Goal: Information Seeking & Learning: Learn about a topic

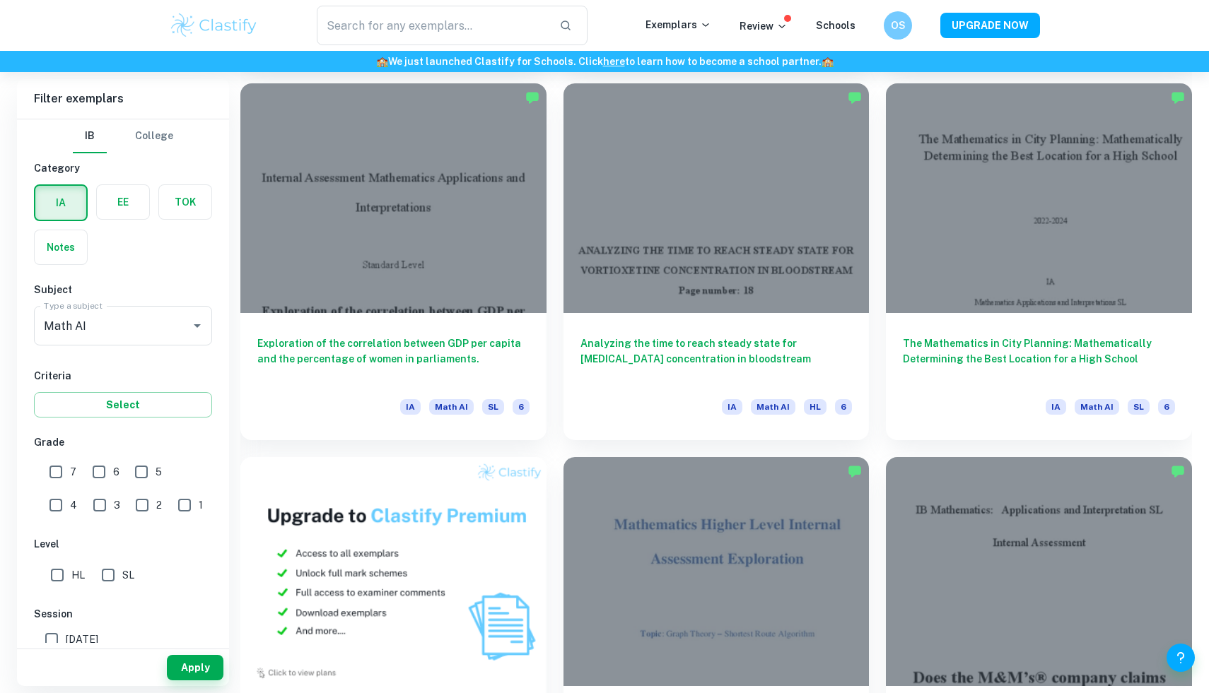
scroll to position [784, 0]
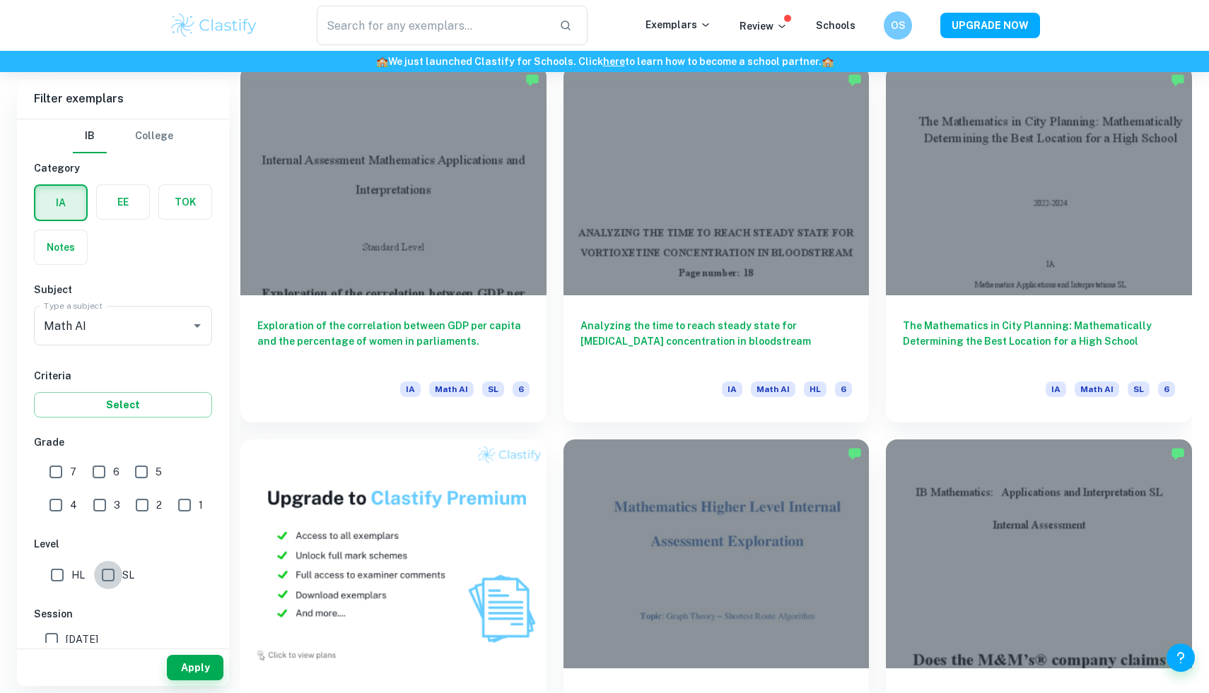
click at [107, 571] on input "SL" at bounding box center [108, 575] width 28 height 28
checkbox input "true"
click at [67, 466] on input "7" at bounding box center [56, 472] width 28 height 28
checkbox input "true"
click at [201, 666] on button "Apply" at bounding box center [195, 667] width 57 height 25
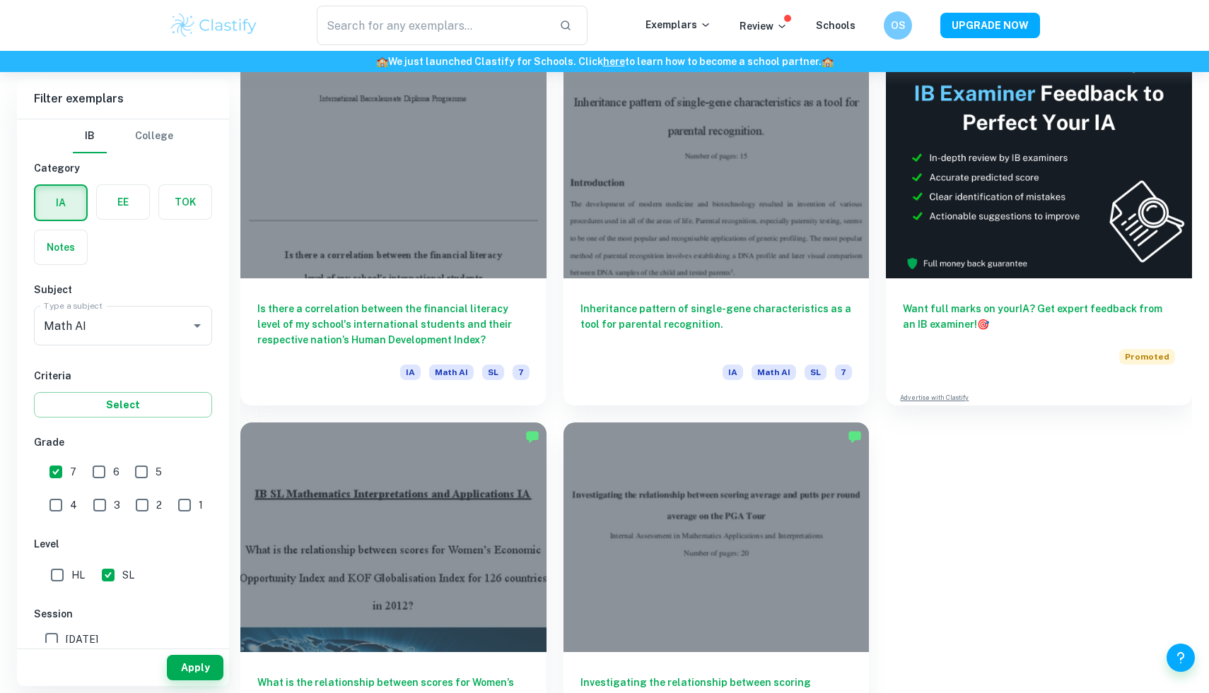
scroll to position [513, 0]
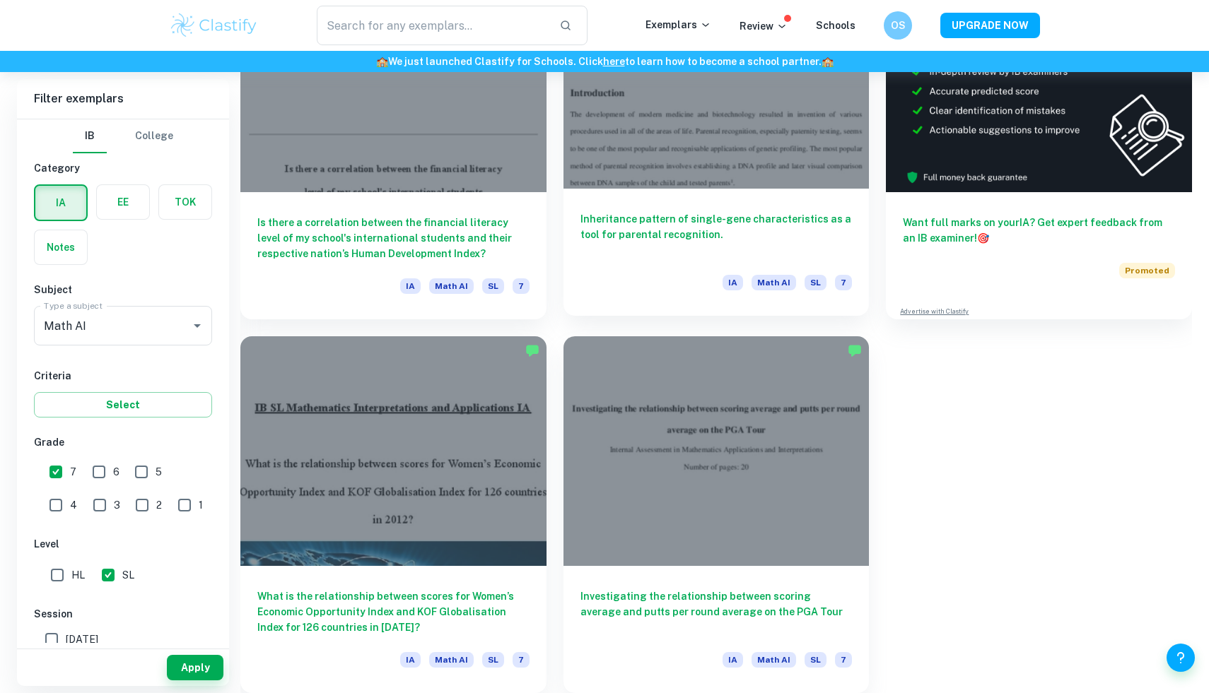
click at [682, 233] on h6 "Inheritance pattern of single-gene characteristics as a tool for parental recog…" at bounding box center [716, 234] width 272 height 47
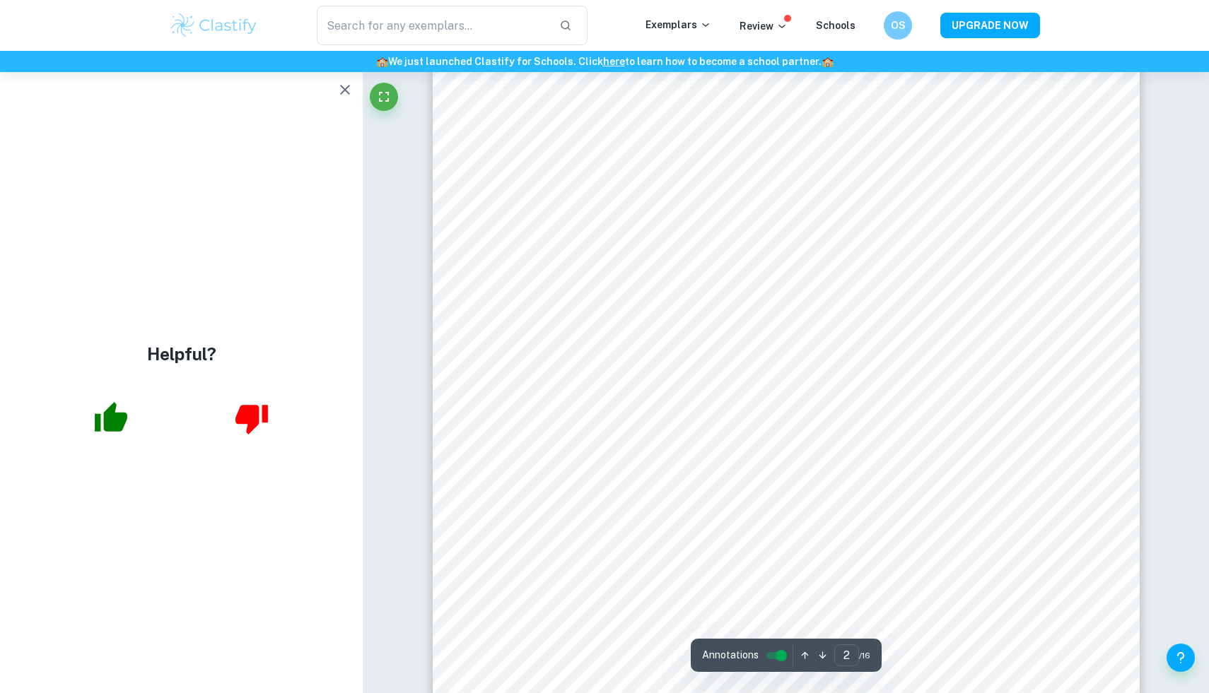
scroll to position [1081, 0]
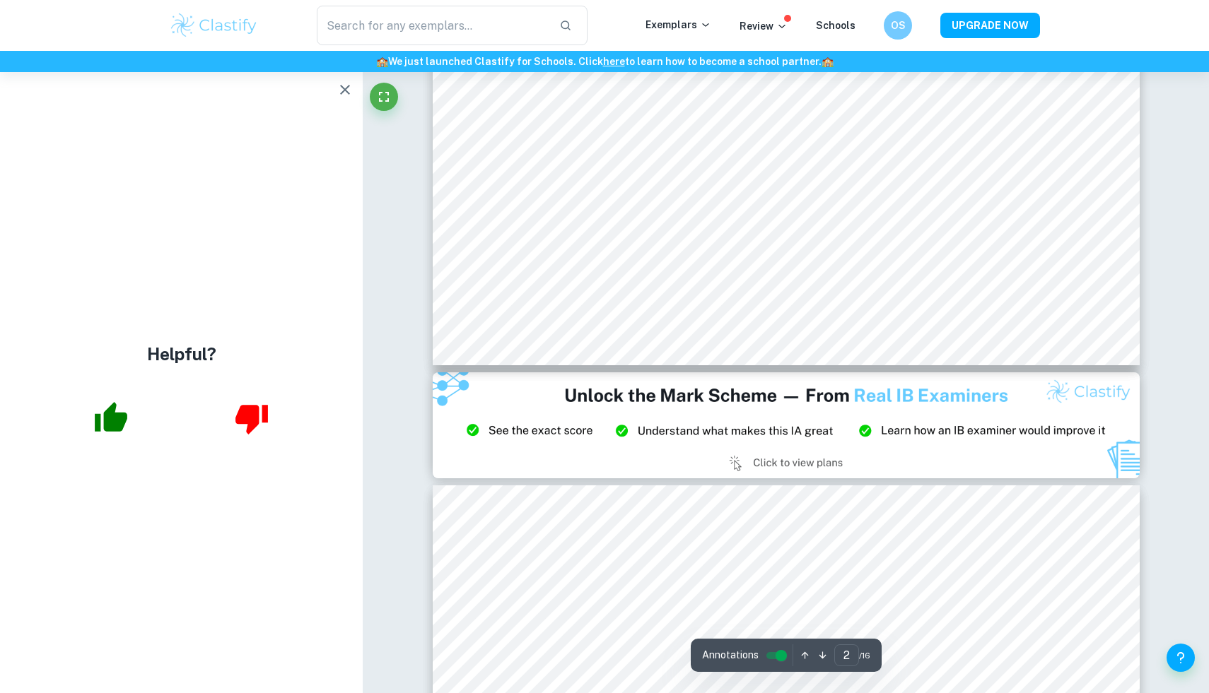
type input "3"
